Goal: Information Seeking & Learning: Learn about a topic

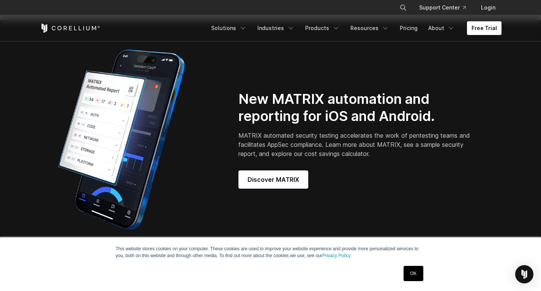
scroll to position [646, 0]
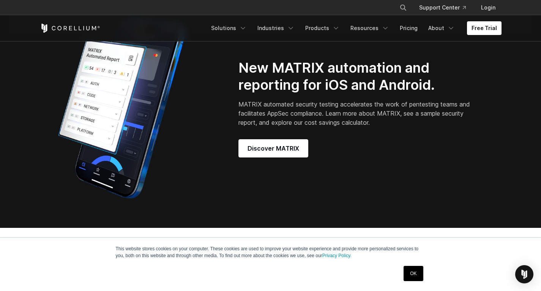
click at [319, 93] on h2 "New MATRIX automation and reporting for iOS and Android." at bounding box center [356, 76] width 234 height 34
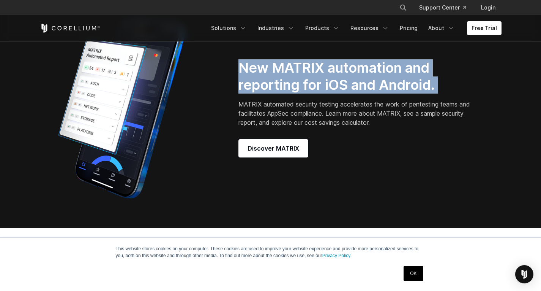
click at [319, 93] on h2 "New MATRIX automation and reporting for iOS and Android." at bounding box center [356, 76] width 234 height 34
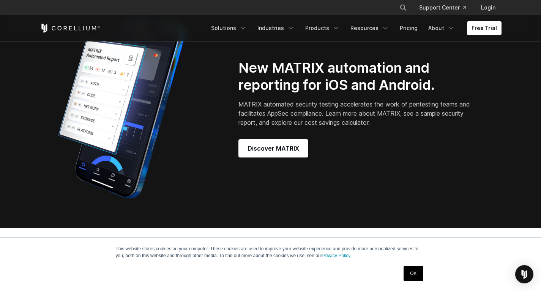
click at [322, 112] on p "MATRIX automated security testing accelerates the work of pentesting teams and …" at bounding box center [356, 113] width 234 height 27
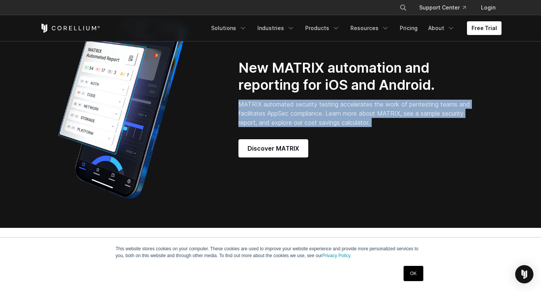
click at [322, 112] on p "MATRIX automated security testing accelerates the work of pentesting teams and …" at bounding box center [356, 113] width 234 height 27
click at [322, 117] on p "MATRIX automated security testing accelerates the work of pentesting teams and …" at bounding box center [356, 113] width 234 height 27
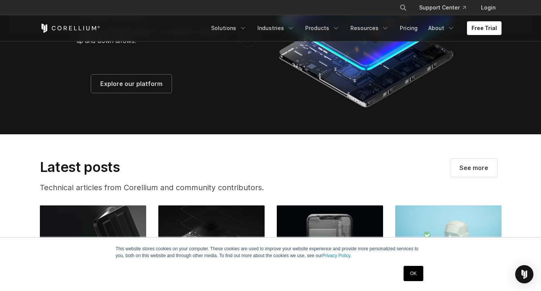
scroll to position [1481, 0]
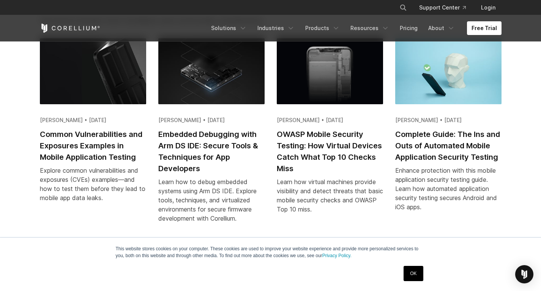
click at [14, 149] on section "Latest posts Technical articles from Corellium and community contributors. See …" at bounding box center [270, 102] width 541 height 271
click at [24, 146] on section "Latest posts Technical articles from Corellium and community contributors. See …" at bounding box center [270, 102] width 541 height 271
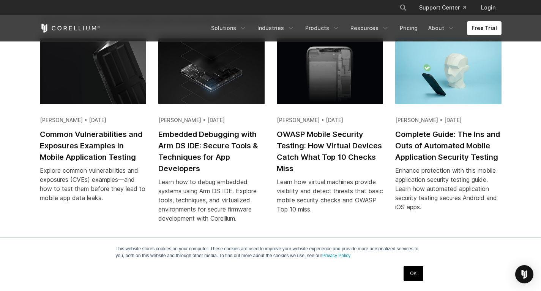
click at [24, 146] on section "Latest posts Technical articles from Corellium and community contributors. See …" at bounding box center [270, 102] width 541 height 271
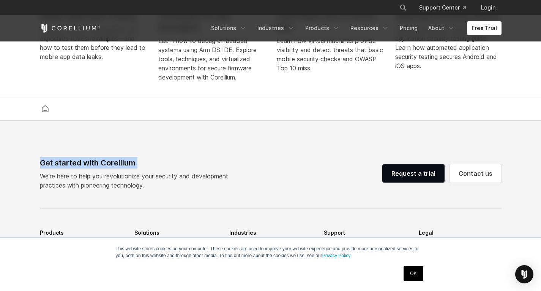
scroll to position [1633, 0]
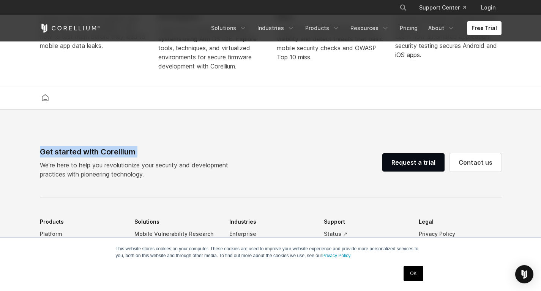
click at [186, 137] on footer "Get started with Corellium We’re here to help you revolutionize your security a…" at bounding box center [270, 279] width 541 height 341
click at [233, 26] on link "Solutions" at bounding box center [229, 28] width 45 height 14
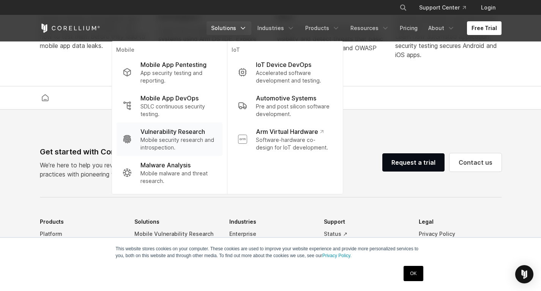
click at [190, 133] on p "Vulnerability Research" at bounding box center [173, 131] width 65 height 9
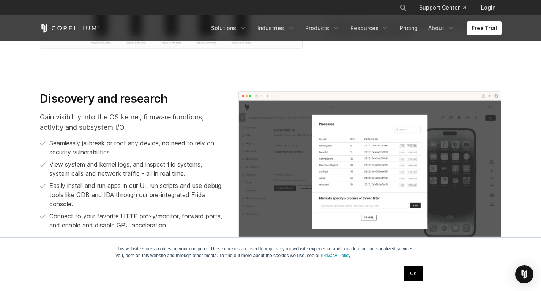
scroll to position [494, 0]
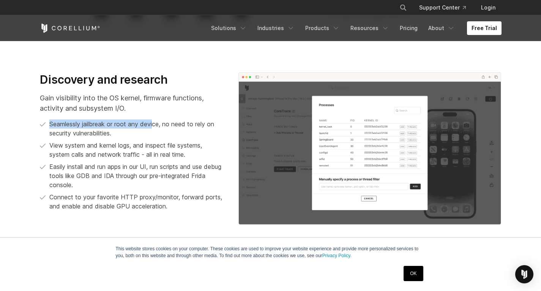
drag, startPoint x: 154, startPoint y: 115, endPoint x: 154, endPoint y: 128, distance: 12.5
click at [154, 128] on div "Discovery and research Gain visibility into the OS kernel, firmware functions, …" at bounding box center [131, 149] width 183 height 152
click at [154, 128] on p "Seamlessly jailbreak or root any device, no need to rely on security vulnerabil…" at bounding box center [136, 128] width 174 height 18
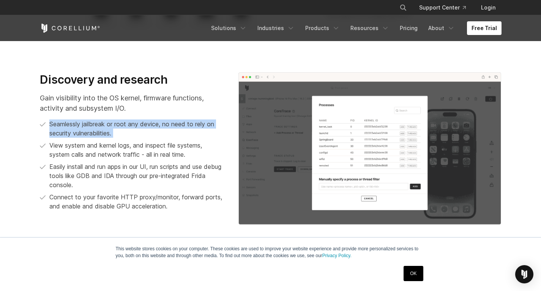
click at [160, 131] on p "Seamlessly jailbreak or root any device, no need to rely on security vulnerabil…" at bounding box center [136, 128] width 174 height 18
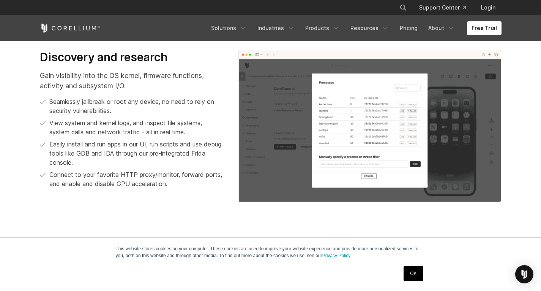
scroll to position [532, 0]
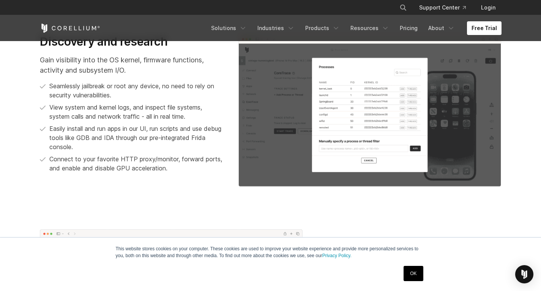
click at [162, 129] on p "Easily install and run apps in our UI, run scripts and use debug tools like GDB…" at bounding box center [136, 137] width 174 height 27
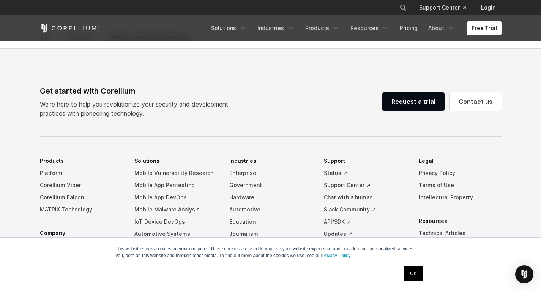
scroll to position [2596, 0]
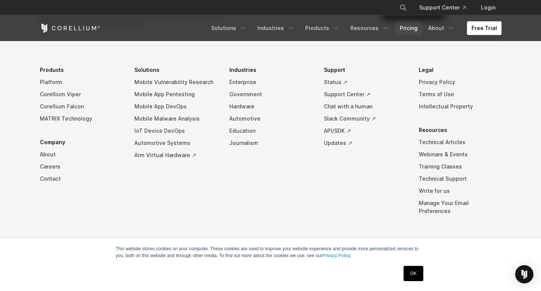
click at [403, 24] on link "Pricing" at bounding box center [408, 28] width 27 height 14
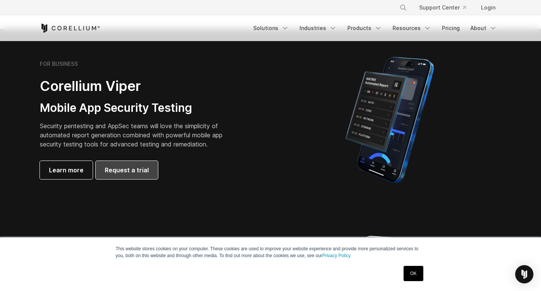
scroll to position [190, 0]
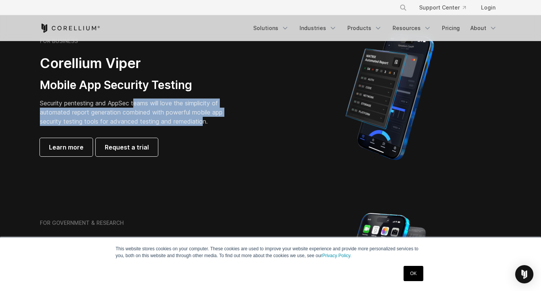
drag, startPoint x: 136, startPoint y: 96, endPoint x: 206, endPoint y: 123, distance: 74.6
click at [206, 123] on div "FOR BUSINESS Corellium Viper Mobile App Security Testing Security pentesting an…" at bounding box center [146, 97] width 213 height 119
click at [153, 115] on p "Security pentesting and AppSec teams will love the simplicity of automated repo…" at bounding box center [137, 111] width 194 height 27
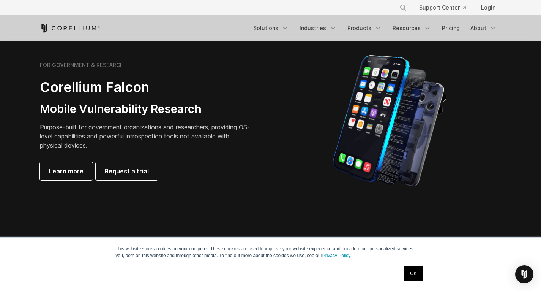
scroll to position [380, 0]
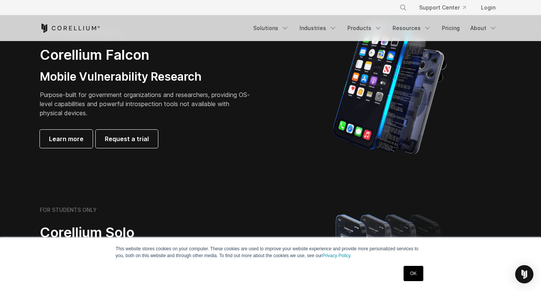
click at [153, 115] on p "Purpose-built for government organizations and researchers, providing OS-level …" at bounding box center [146, 103] width 213 height 27
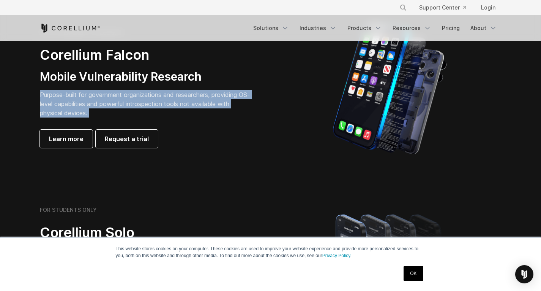
click at [153, 115] on p "Purpose-built for government organizations and researchers, providing OS-level …" at bounding box center [146, 103] width 213 height 27
click at [126, 111] on p "Purpose-built for government organizations and researchers, providing OS-level …" at bounding box center [146, 103] width 213 height 27
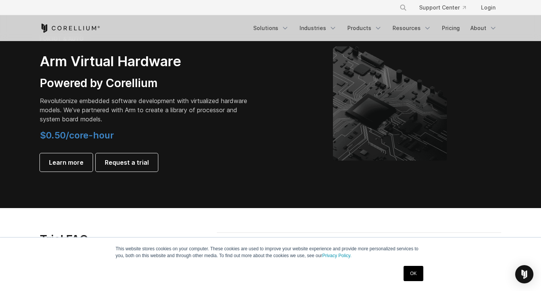
scroll to position [874, 0]
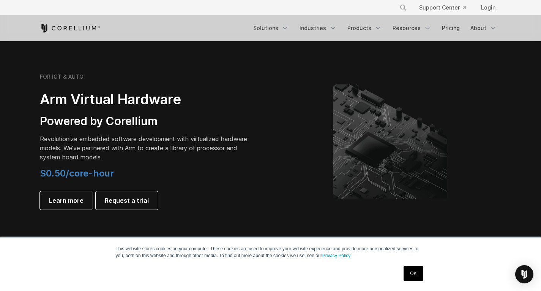
click at [126, 142] on p "Revolutionize embedded software development with virtualized hardware models. W…" at bounding box center [146, 147] width 213 height 27
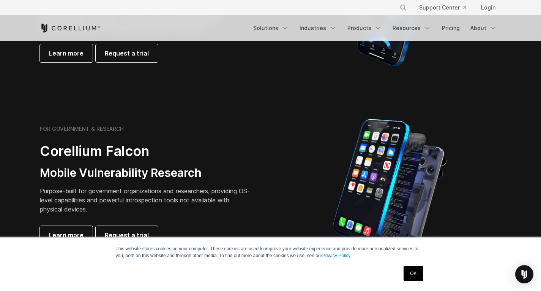
scroll to position [342, 0]
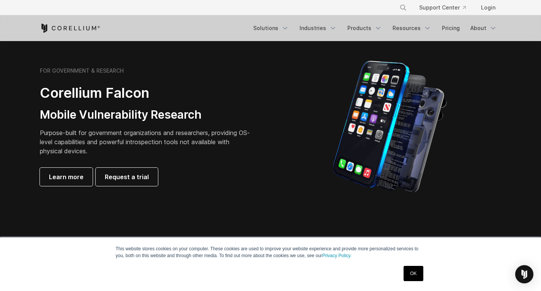
click at [126, 142] on p "Purpose-built for government organizations and researchers, providing OS-level …" at bounding box center [146, 141] width 213 height 27
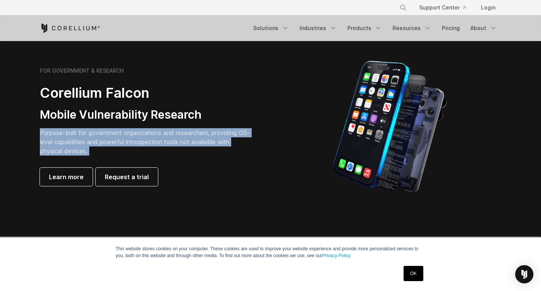
click at [126, 142] on p "Purpose-built for government organizations and researchers, providing OS-level …" at bounding box center [146, 141] width 213 height 27
click at [127, 153] on p "Purpose-built for government organizations and researchers, providing OS-level …" at bounding box center [146, 141] width 213 height 27
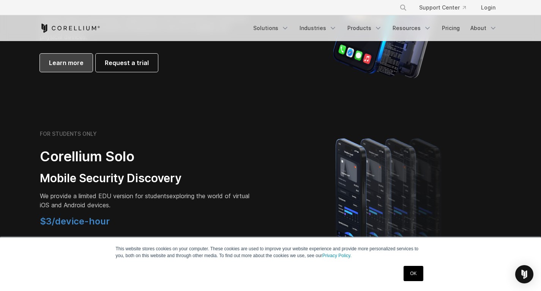
scroll to position [494, 0]
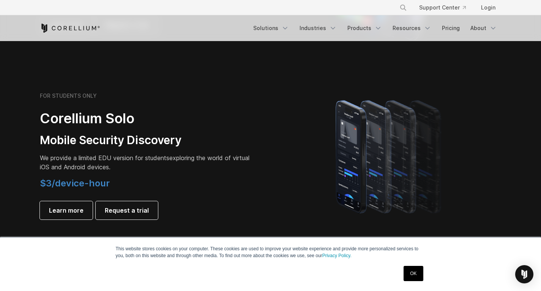
click at [115, 153] on p "We provide a limited EDU version for students exploring the world of virtual iO…" at bounding box center [146, 162] width 213 height 18
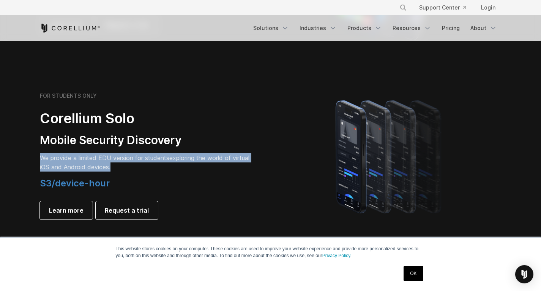
click at [115, 153] on p "We provide a limited EDU version for students exploring the world of virtual iO…" at bounding box center [146, 162] width 213 height 18
click at [131, 159] on span "We provide a limited EDU version for students" at bounding box center [105, 158] width 130 height 8
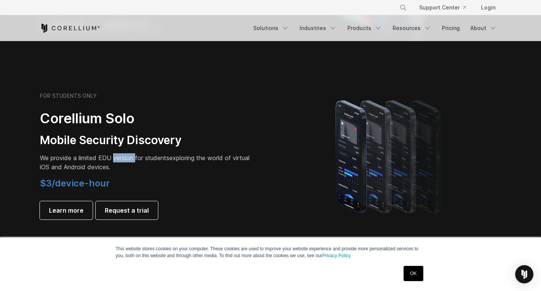
click at [131, 159] on span "We provide a limited EDU version for students" at bounding box center [105, 158] width 130 height 8
click at [141, 158] on span "We provide a limited EDU version for students" at bounding box center [105, 158] width 130 height 8
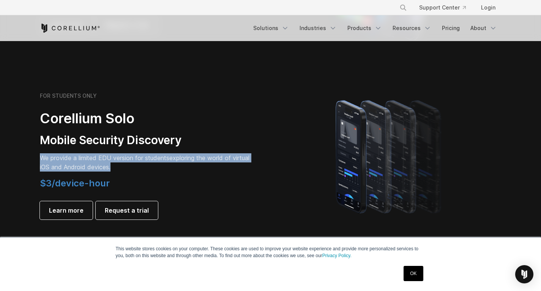
click at [141, 158] on span "We provide a limited EDU version for students" at bounding box center [105, 158] width 130 height 8
click at [152, 168] on p "We provide a limited EDU version for students exploring the world of virtual iO…" at bounding box center [146, 162] width 213 height 18
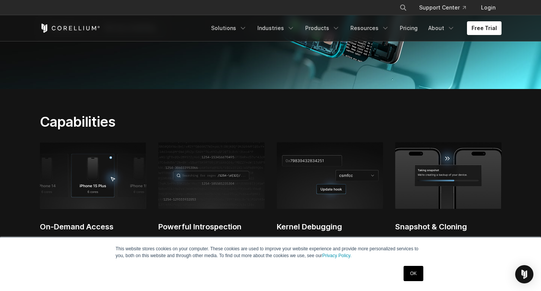
scroll to position [266, 0]
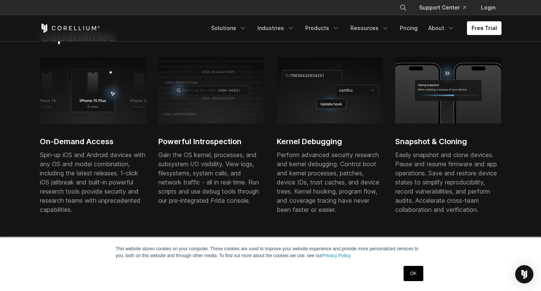
click at [123, 155] on div "Spin-up iOS and Android devices with any OS and model combination, including th…" at bounding box center [93, 182] width 106 height 64
drag, startPoint x: 123, startPoint y: 168, endPoint x: 130, endPoint y: 191, distance: 23.7
click at [130, 191] on div "Spin-up iOS and Android devices with any OS and model combination, including th…" at bounding box center [93, 182] width 106 height 64
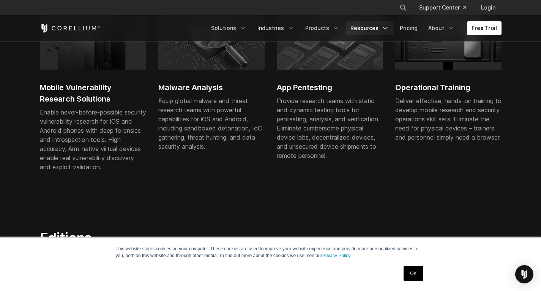
scroll to position [0, 0]
